Goal: Find specific page/section: Find specific page/section

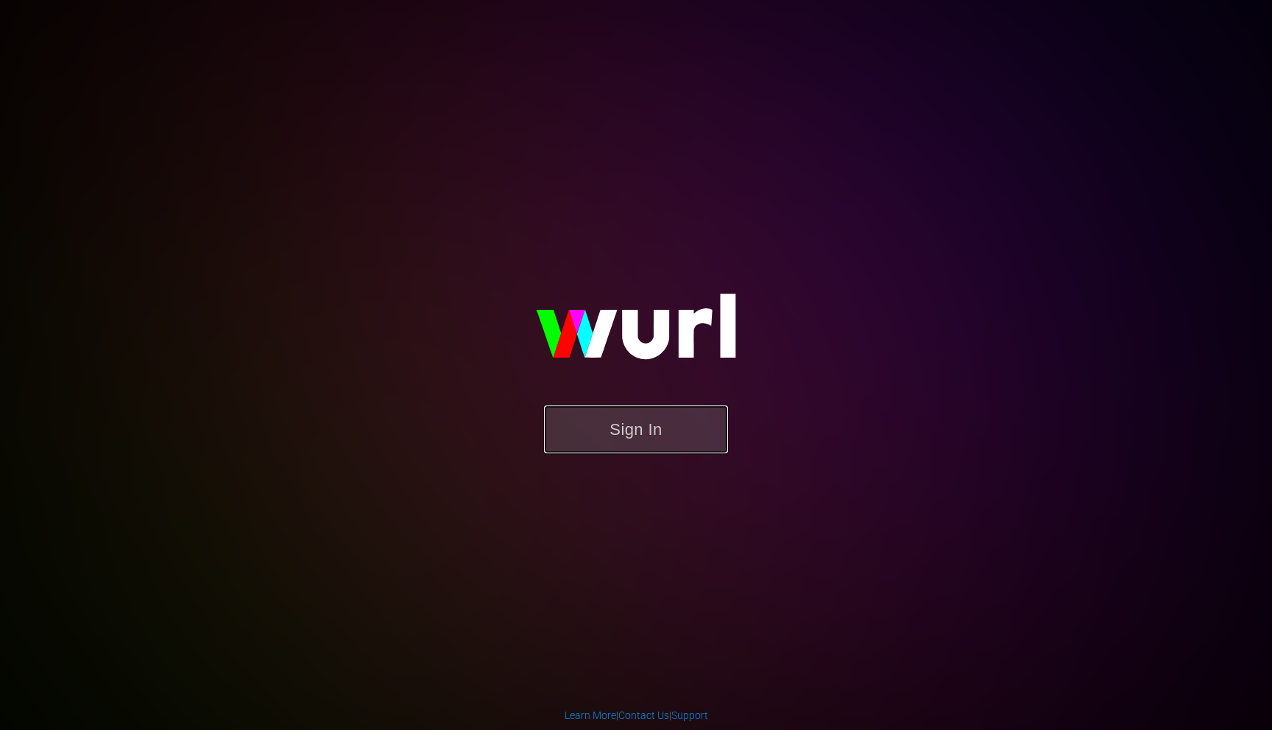
click at [694, 420] on button "Sign In" at bounding box center [636, 430] width 184 height 48
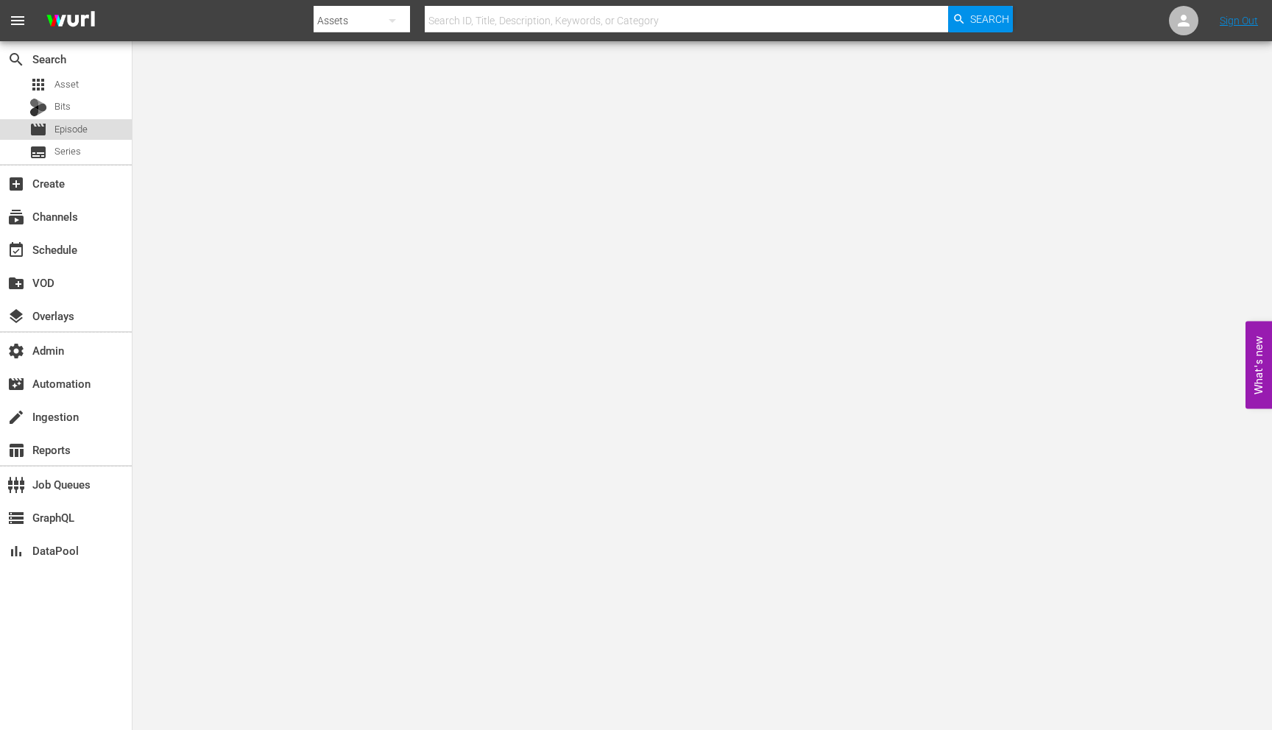
click at [96, 131] on div "movie Episode" at bounding box center [66, 129] width 132 height 21
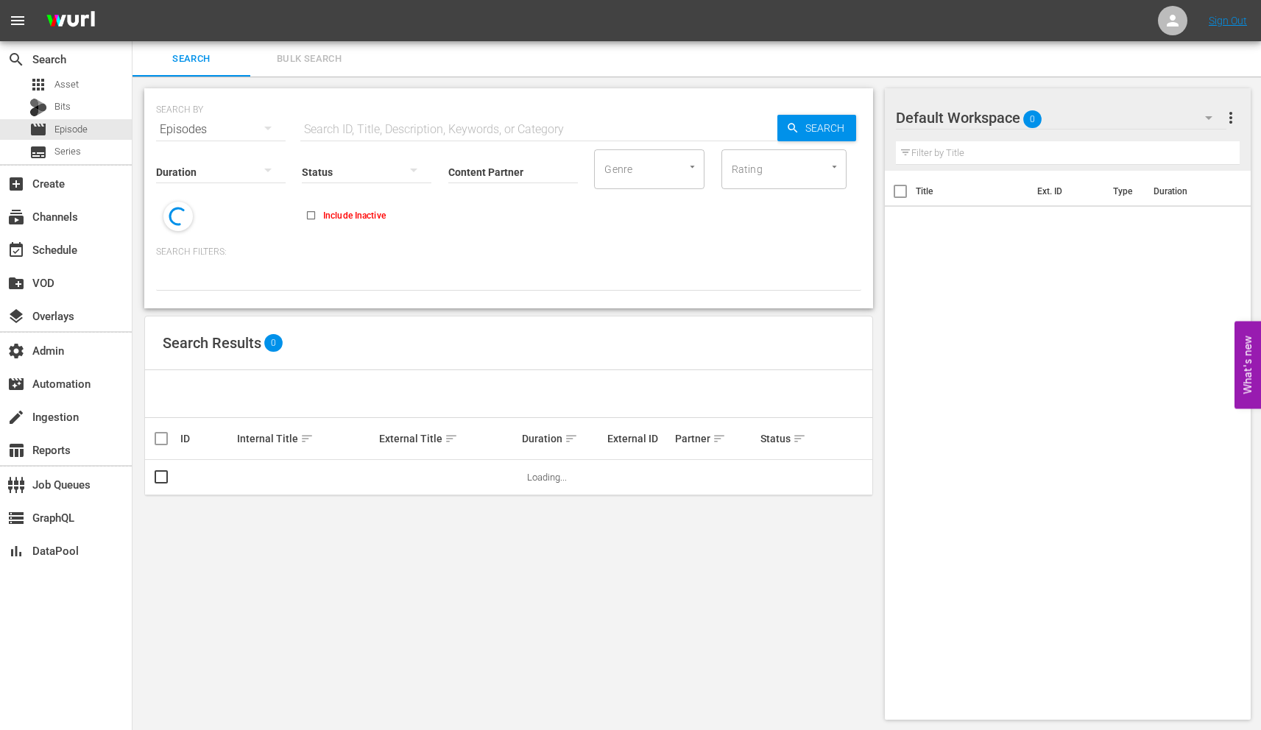
click at [513, 133] on input "text" at bounding box center [538, 129] width 477 height 35
paste input "96dcb01421b5"
type input "96dcb01421b5"
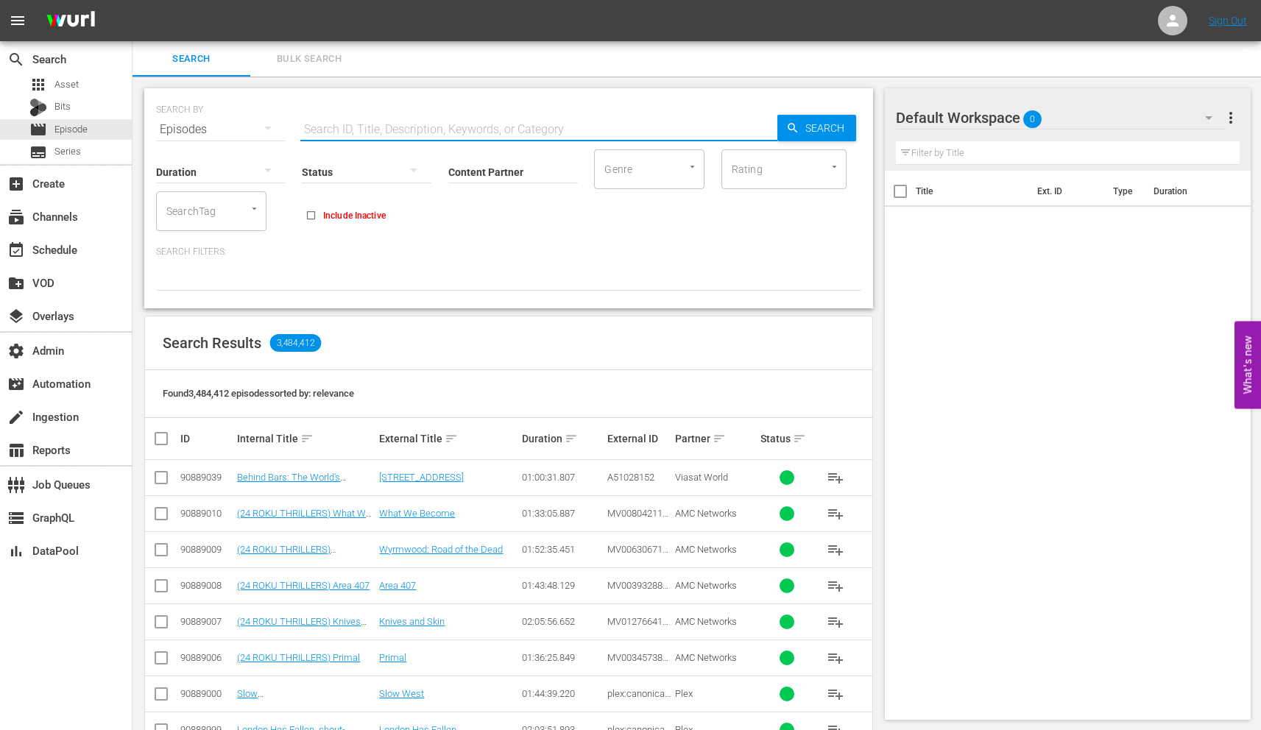
paste input "41992781"
type input "41992781"
